Goal: Feedback & Contribution: Submit feedback/report problem

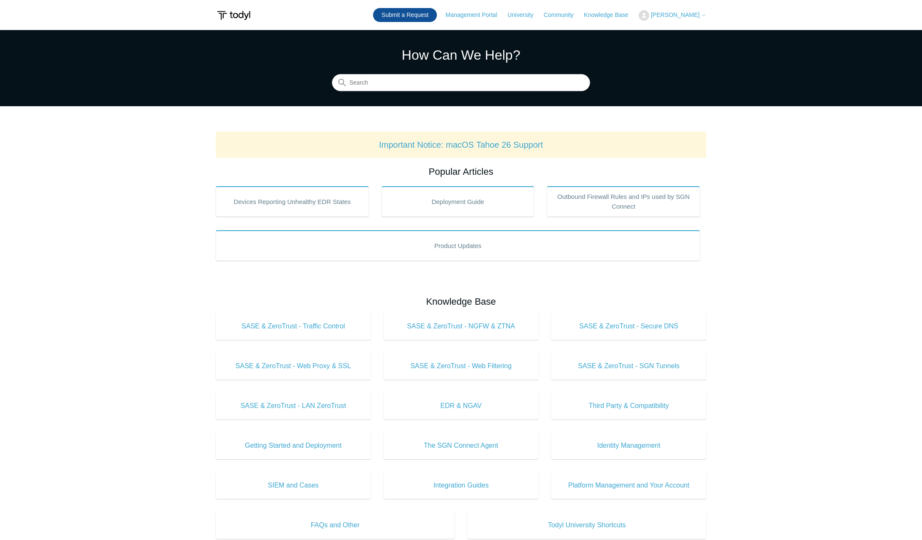
click at [409, 17] on link "Submit a Request" at bounding box center [405, 15] width 64 height 14
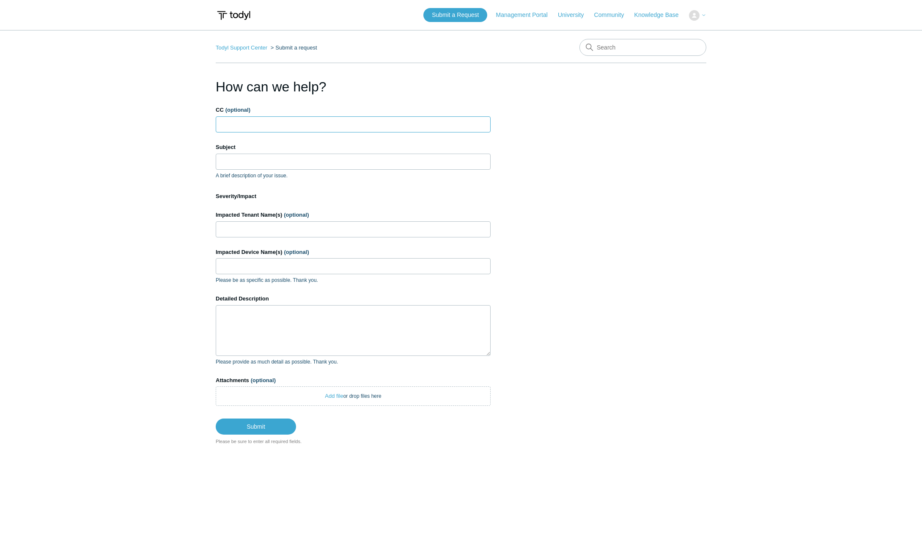
click at [275, 126] on input "CC (optional)" at bounding box center [353, 124] width 275 height 16
type input "ben.loughridge@techiegurus.com"
click at [227, 162] on input "Unble to Access Help Center" at bounding box center [353, 162] width 275 height 16
type input "Unable to Access Help Center"
click at [250, 228] on input "Impacted Tenant Name(s) (optional)" at bounding box center [353, 229] width 275 height 16
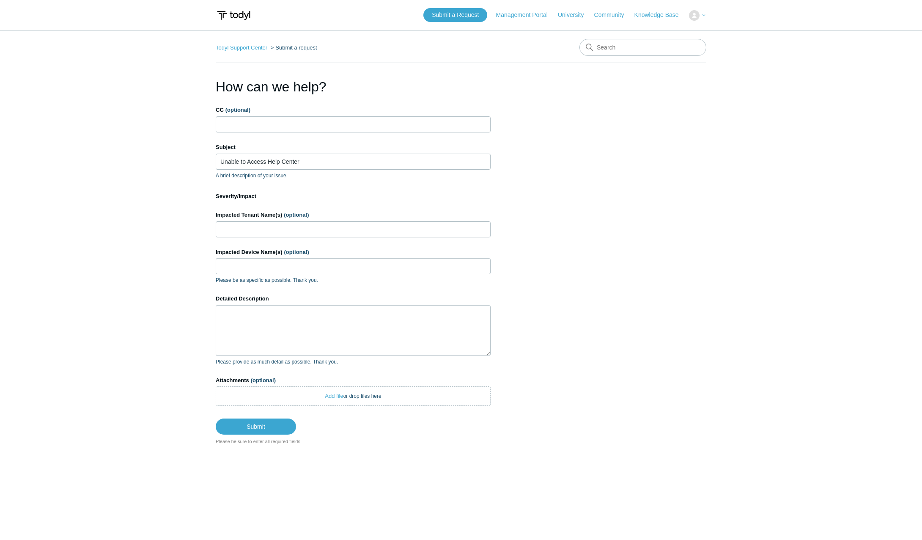
click at [283, 256] on label "Impacted Device Name(s) (optional)" at bounding box center [353, 252] width 275 height 8
click at [283, 273] on input "Impacted Device Name(s) (optional)" at bounding box center [353, 266] width 275 height 16
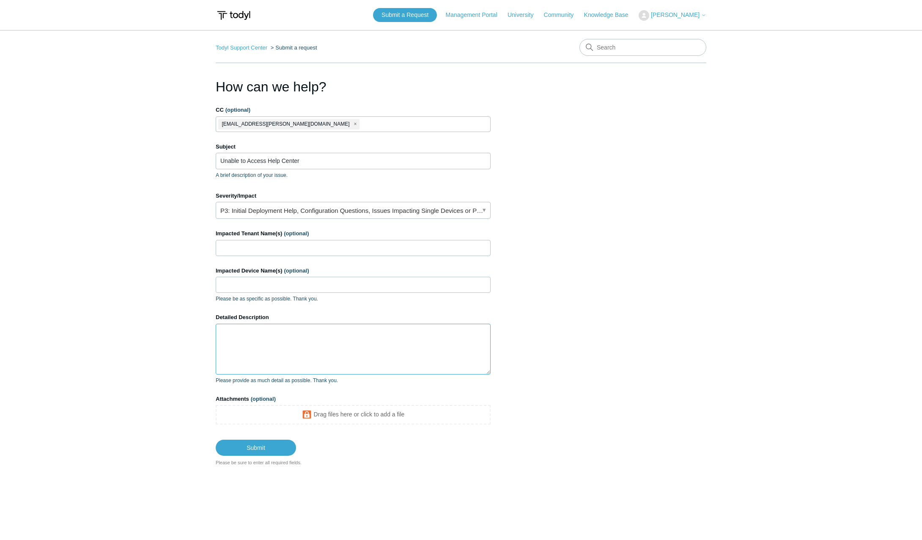
click at [276, 347] on textarea "Detailed Description" at bounding box center [353, 349] width 275 height 51
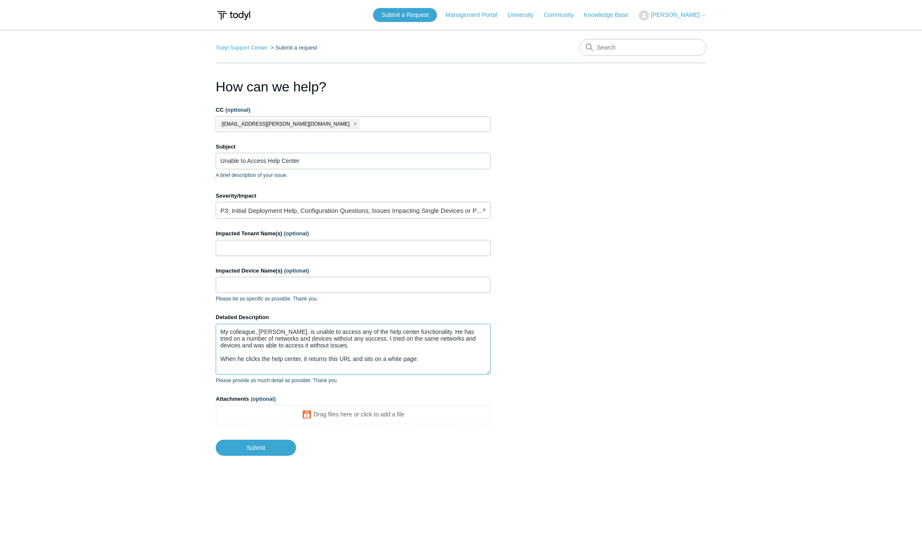
drag, startPoint x: 416, startPoint y: 361, endPoint x: 403, endPoint y: 367, distance: 15.0
click at [416, 361] on textarea "My colleague, Ben, is unable to access any of the help center functionality. He…" at bounding box center [353, 349] width 275 height 51
click at [384, 369] on textarea "My colleague, Ben, is unable to access any of the help center functionality. He…" at bounding box center [353, 349] width 275 height 51
paste textarea "https://support.todyl.com/hc/en-us/restricted?return_to=https%3A%2F%2Fsupport.t…"
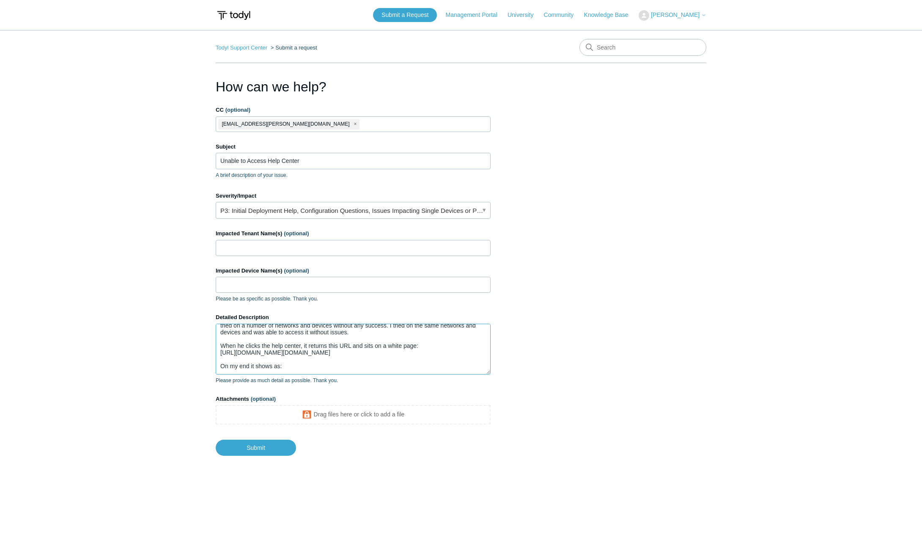
scroll to position [22, 0]
click at [270, 368] on textarea "My colleague, Ben, is unable to access any of the help center functionality. He…" at bounding box center [353, 349] width 275 height 51
paste textarea "https://support.todyl.com/hc/en-us"
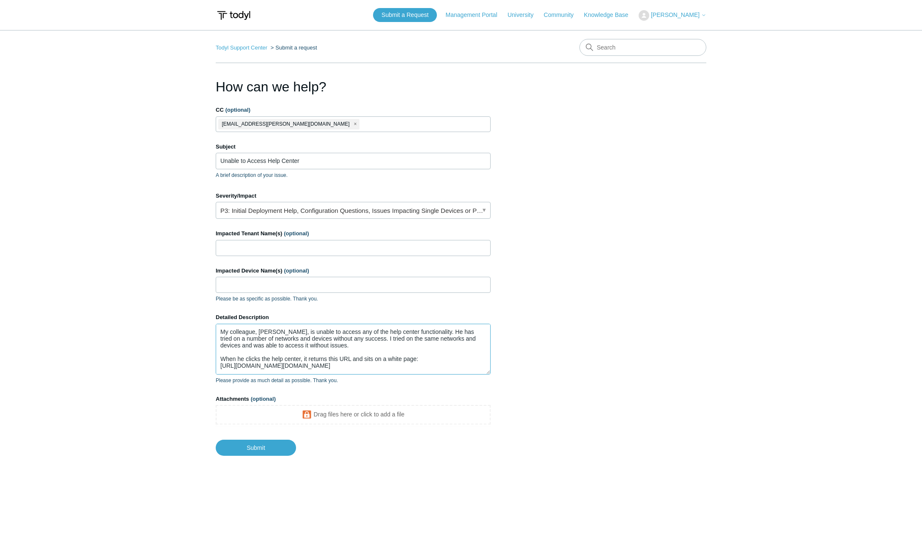
click at [392, 341] on textarea "My colleague, Ben, is unable to access any of the help center functionality. He…" at bounding box center [353, 349] width 275 height 51
click at [385, 346] on textarea "My colleague, Ben, is unable to access any of the help center functionality. He…" at bounding box center [353, 349] width 275 height 51
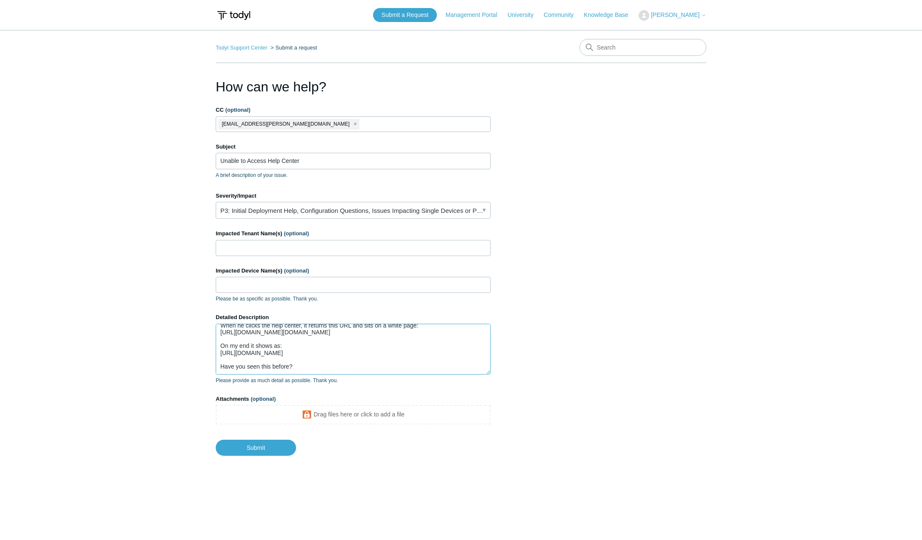
scroll to position [47, 0]
click at [316, 364] on textarea "My colleague, Ben, is unable to access any of the help center functionality. He…" at bounding box center [353, 349] width 275 height 51
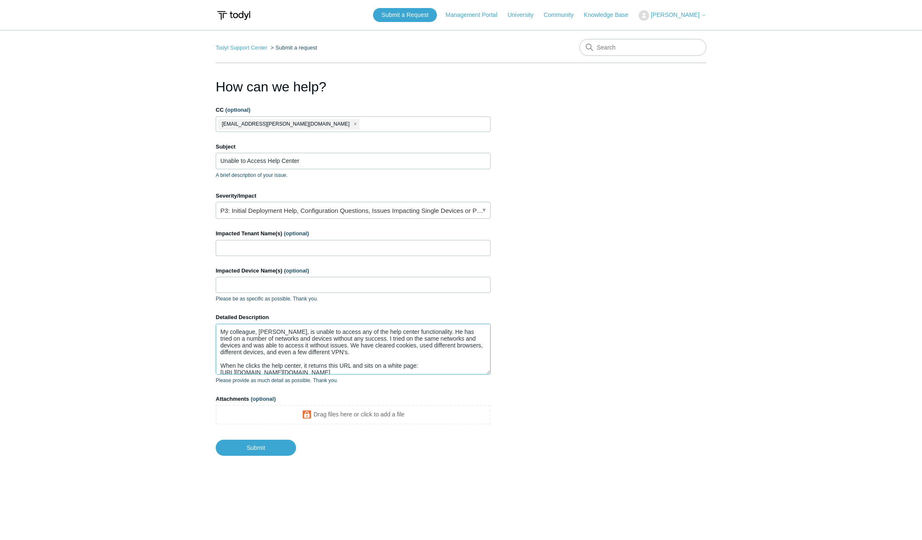
click at [376, 350] on textarea "My colleague, Ben, is unable to access any of the help center functionality. He…" at bounding box center [353, 349] width 275 height 51
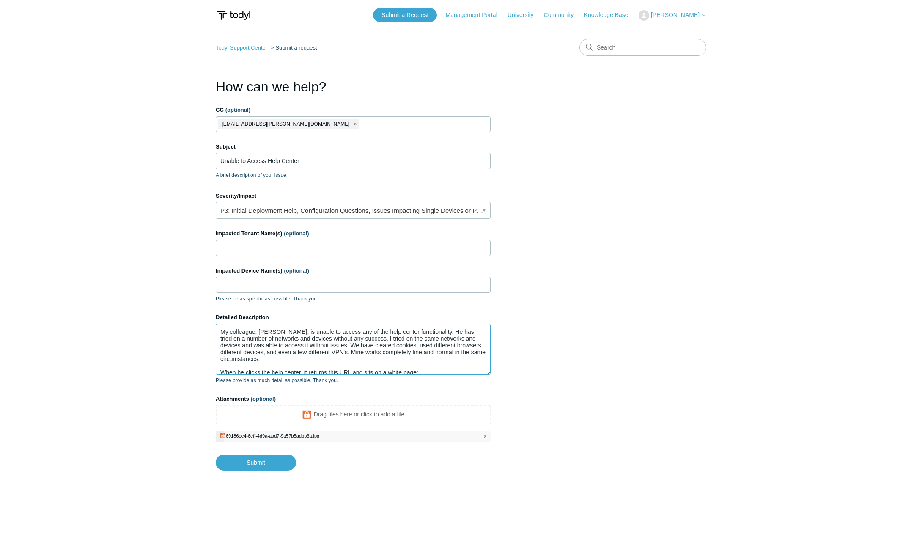
click at [407, 359] on textarea "My colleague, Ben, is unable to access any of the help center functionality. He…" at bounding box center [353, 349] width 275 height 51
click at [309, 352] on textarea "My colleague, Ben, is unable to access any of the help center functionality. He…" at bounding box center [353, 349] width 275 height 51
paste textarea "Help Center functionality. He has tried from multiple networks and devices, but…"
click at [368, 357] on textarea "My colleague, Ben, is unable to access any of the Help Center functionality. He…" at bounding box center [353, 349] width 275 height 51
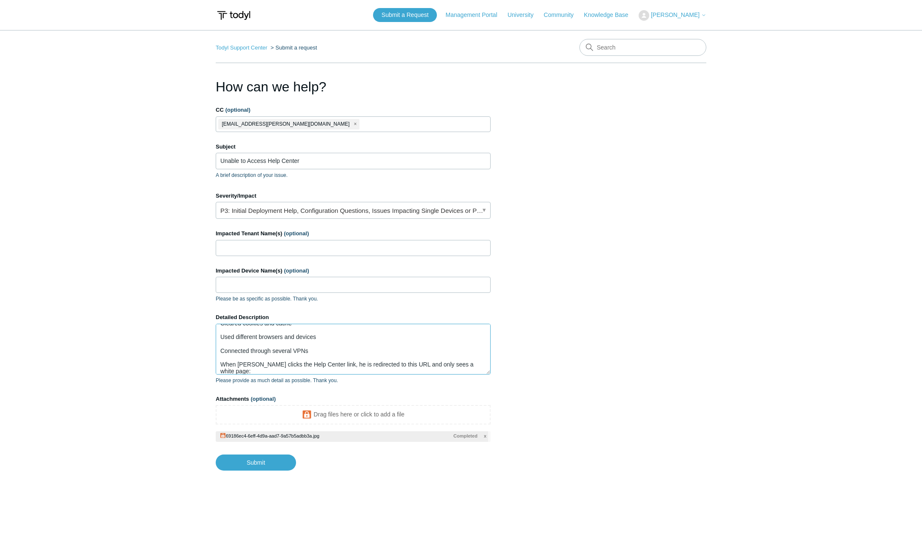
click at [295, 325] on textarea "My colleague, Ben, is unable to access any of the Help Center functionality. He…" at bounding box center [353, 349] width 275 height 51
click at [325, 336] on textarea "My colleague, Ben, is unable to access any of the Help Center functionality. He…" at bounding box center [353, 349] width 275 height 51
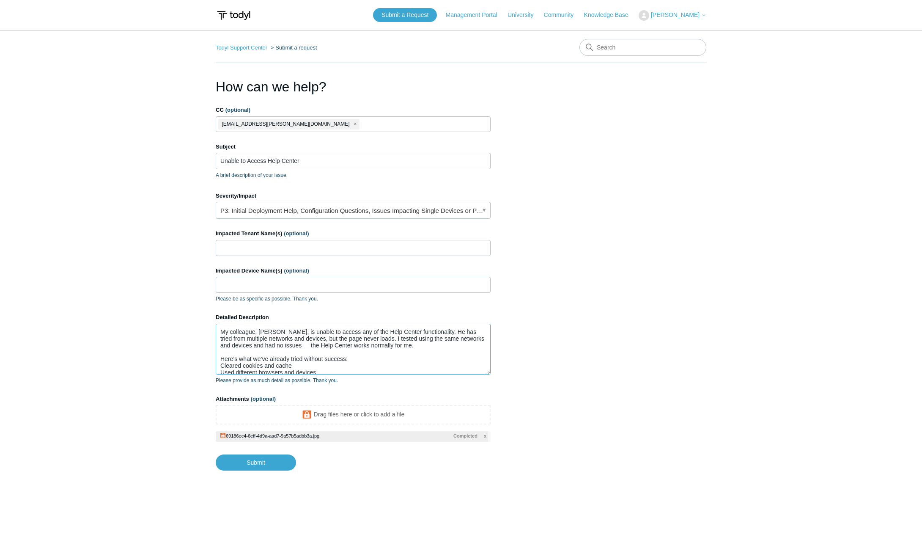
click at [299, 346] on textarea "My colleague, Ben, is unable to access any of the Help Center functionality. He…" at bounding box center [353, 349] width 275 height 51
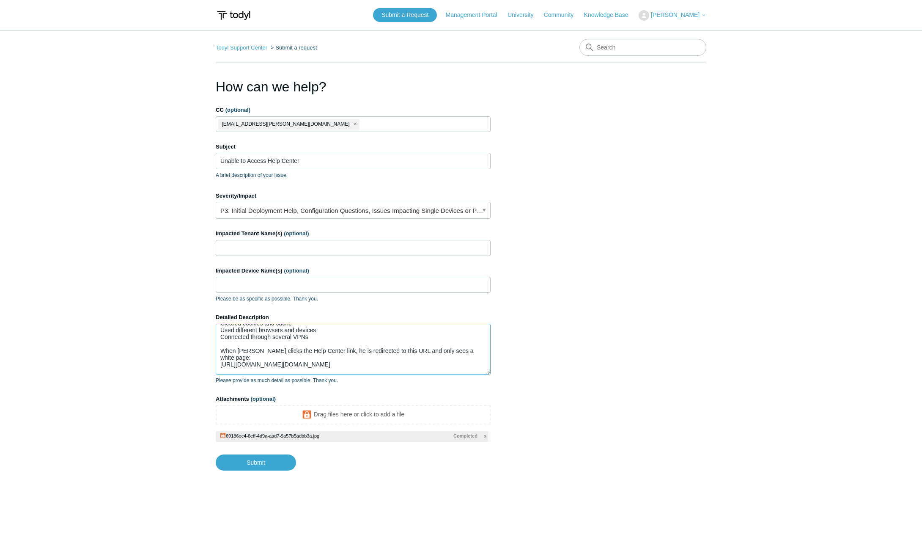
scroll to position [85, 0]
click at [351, 368] on textarea "My colleague, Ben, is unable to access any of the Help Center functionality. He…" at bounding box center [353, 349] width 275 height 51
drag, startPoint x: 295, startPoint y: 369, endPoint x: 209, endPoint y: 358, distance: 86.6
click at [209, 358] on main "Todyl Support Center Submit a request How can we help? CC (optional) ben.loughr…" at bounding box center [461, 273] width 922 height 486
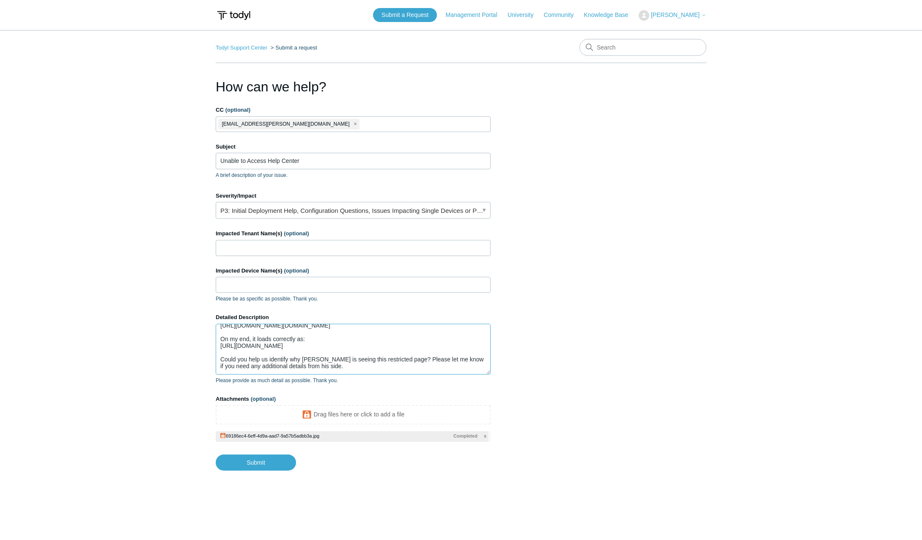
scroll to position [81, 0]
click at [264, 202] on link "P3: Initial Deployment Help, Configuration Questions, Issues Impacting Single D…" at bounding box center [353, 210] width 275 height 17
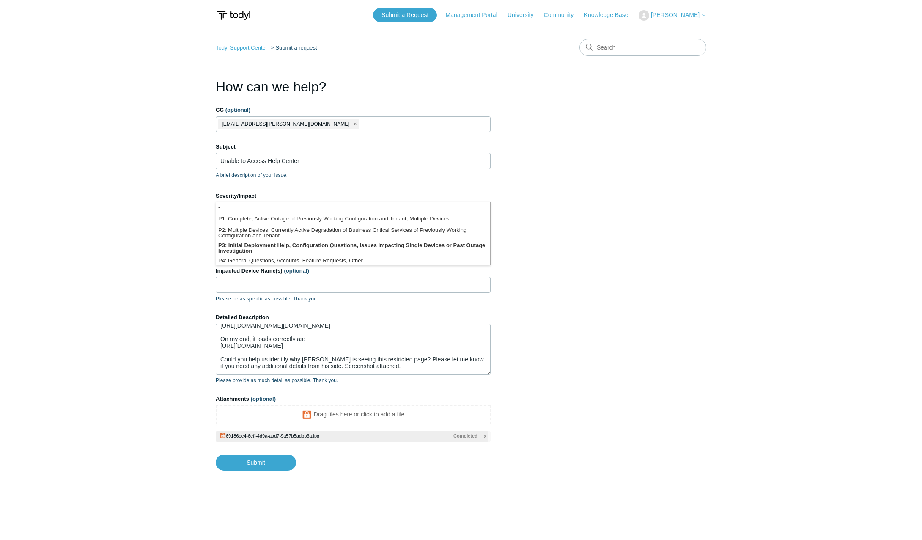
click at [178, 251] on main "Todyl Support Center Submit a request How can we help? CC (optional) ben.loughr…" at bounding box center [461, 273] width 922 height 486
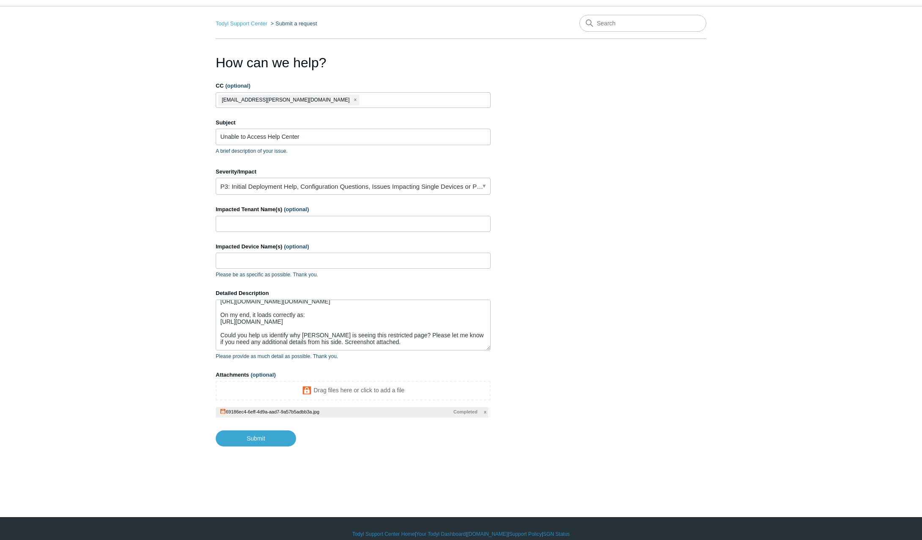
scroll to position [35, 0]
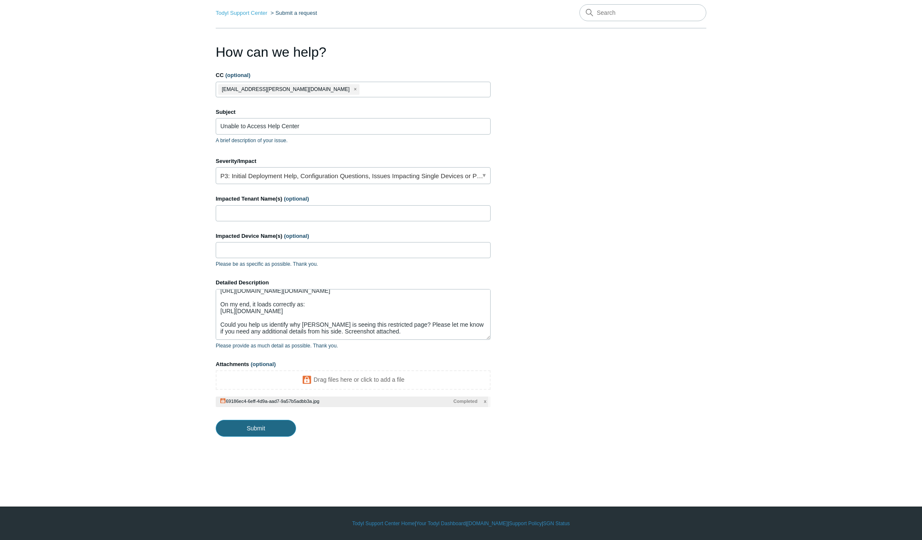
click at [237, 432] on input "Submit" at bounding box center [256, 428] width 80 height 17
type textarea "My colleague, Ben, is unable to access any of the Help Center functionality. He…"
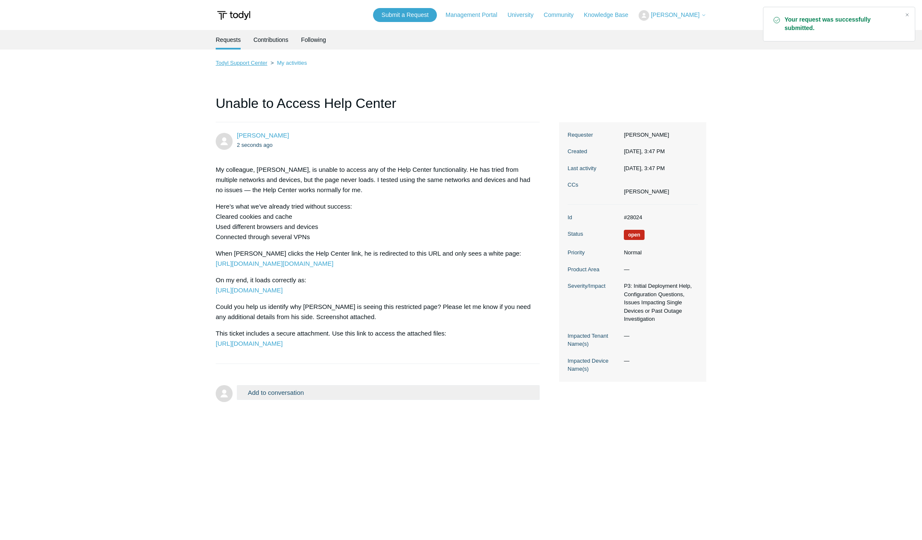
click at [245, 65] on link "Todyl Support Center" at bounding box center [242, 63] width 52 height 6
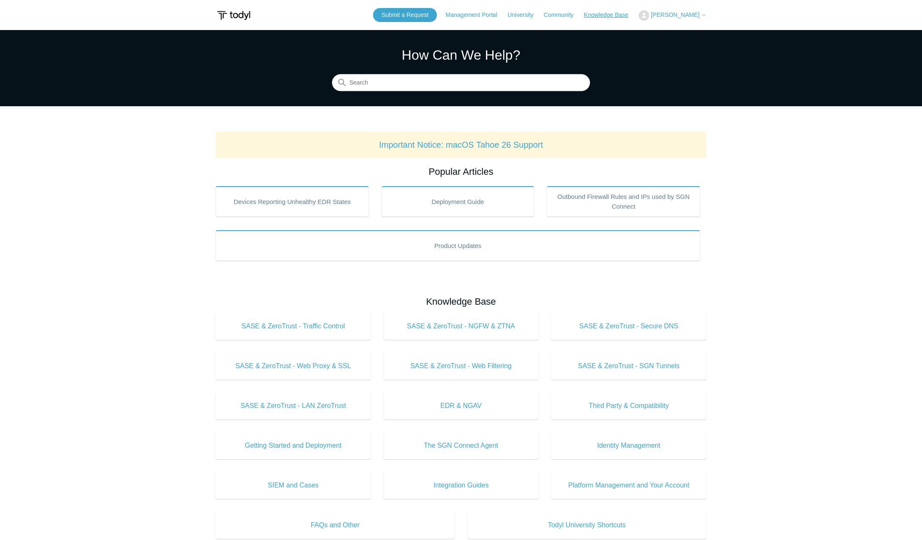
click at [598, 15] on link "Knowledge Base" at bounding box center [610, 15] width 53 height 9
click at [405, 18] on link "Submit a Request" at bounding box center [405, 15] width 64 height 14
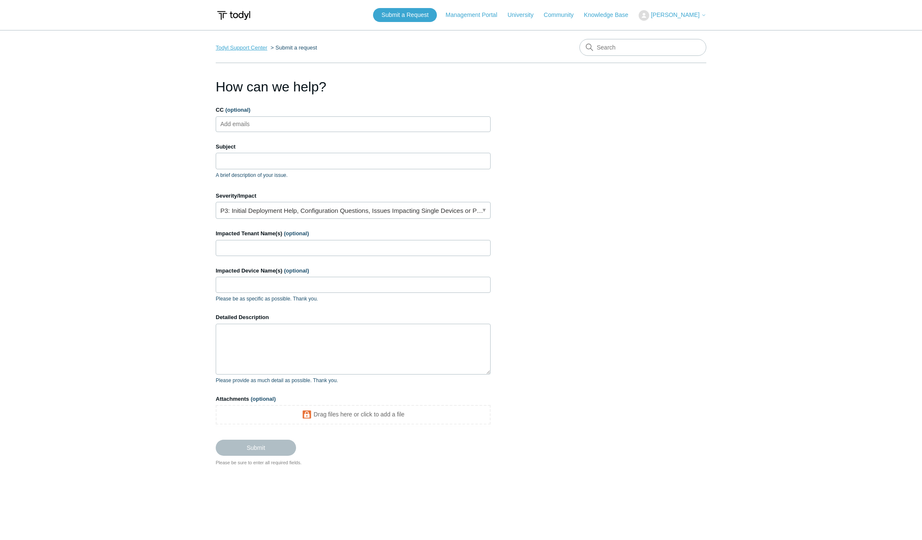
click at [253, 50] on link "Todyl Support Center" at bounding box center [242, 47] width 52 height 6
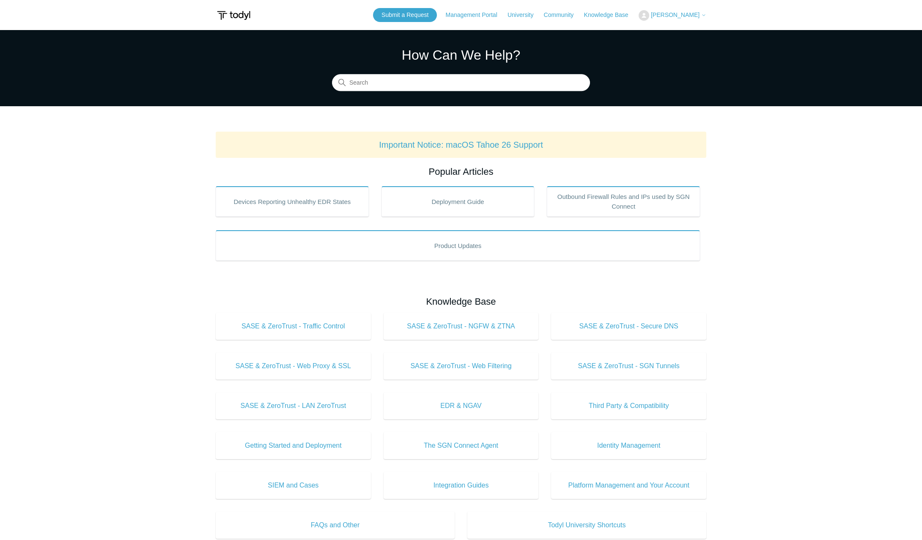
click at [673, 16] on span "[PERSON_NAME]" at bounding box center [675, 14] width 49 height 7
click at [703, 34] on link "My Support Requests" at bounding box center [680, 33] width 83 height 15
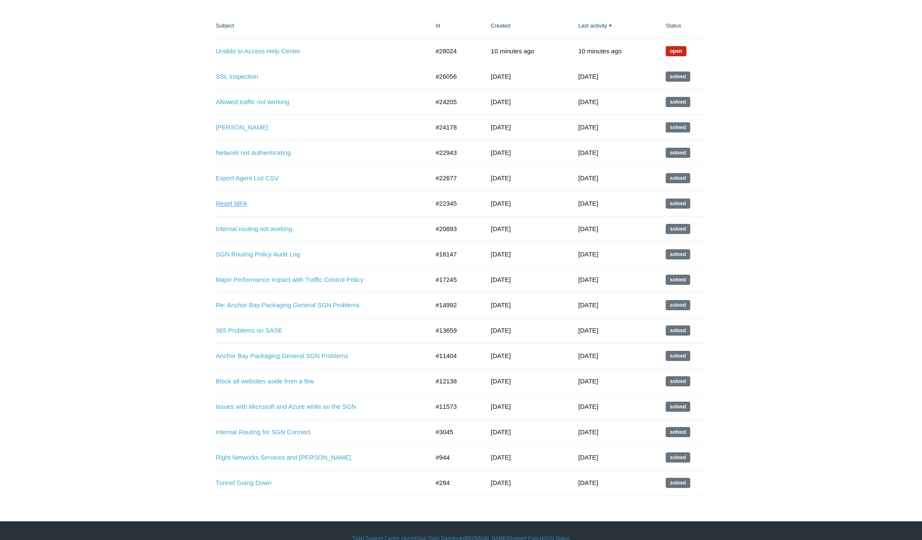
scroll to position [165, 0]
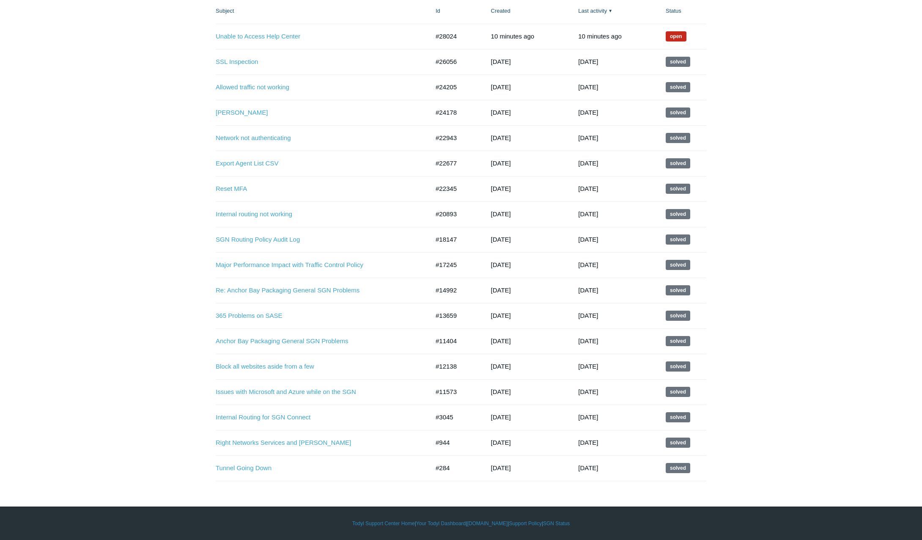
click at [443, 468] on td "#284" at bounding box center [454, 467] width 55 height 25
drag, startPoint x: 443, startPoint y: 468, endPoint x: 435, endPoint y: 487, distance: 21.2
click at [435, 487] on body "Skip to main content Submit a Request Management Portal University Community Kn…" at bounding box center [461, 187] width 922 height 705
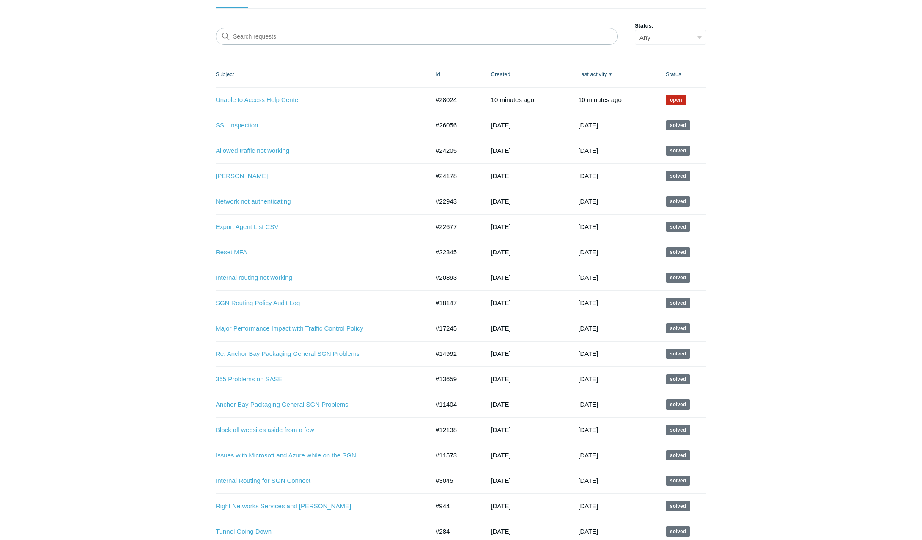
scroll to position [0, 0]
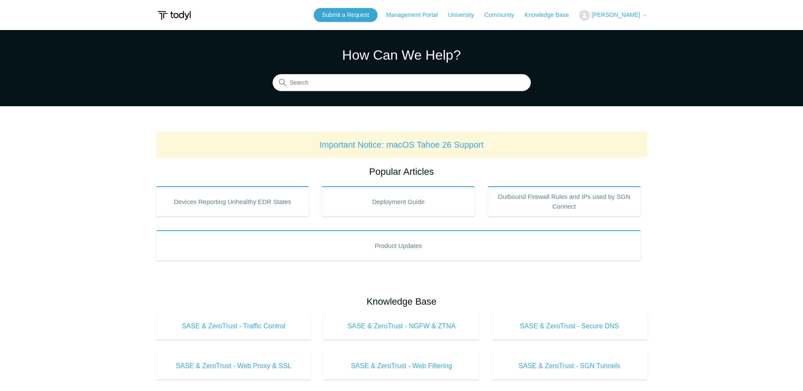
click at [24, 60] on section "How Can We Help? Search" at bounding box center [401, 68] width 803 height 76
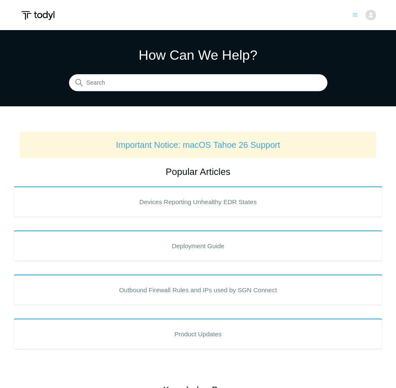
click at [318, 41] on section "How Can We Help? Search" at bounding box center [198, 68] width 396 height 76
